Goal: Submit feedback/report problem

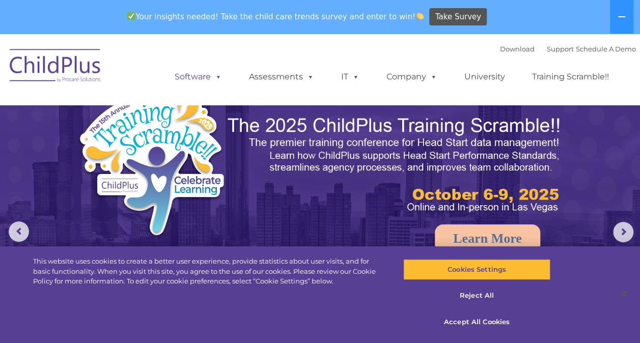
select select "MEDIUM"
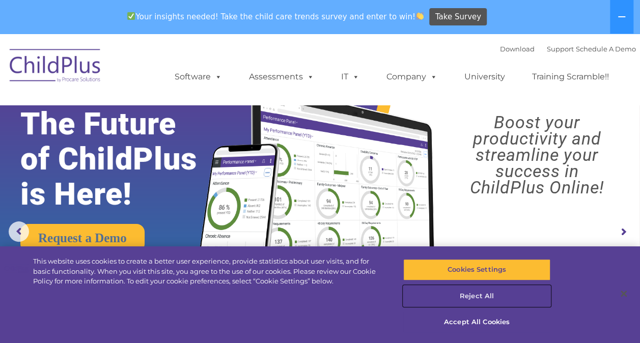
click at [483, 292] on button "Reject All" at bounding box center [476, 295] width 147 height 21
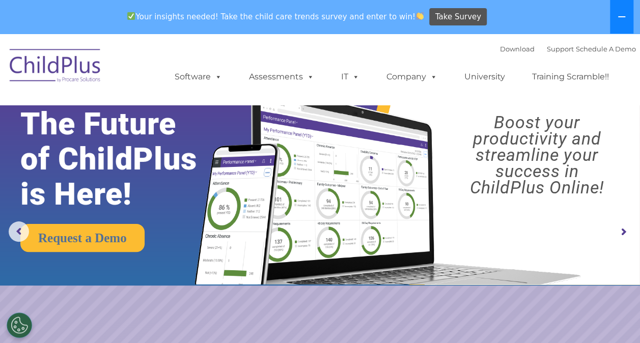
click at [624, 17] on icon at bounding box center [621, 16] width 7 height 1
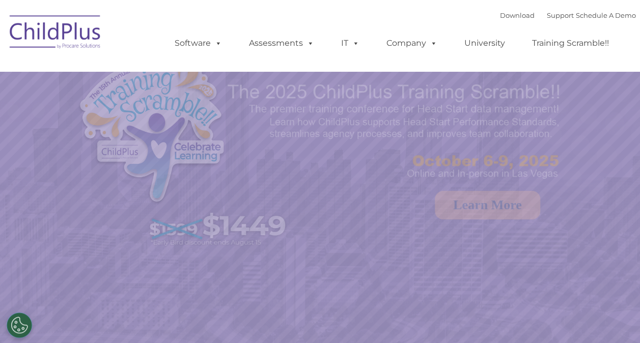
select select "MEDIUM"
